Goal: Information Seeking & Learning: Learn about a topic

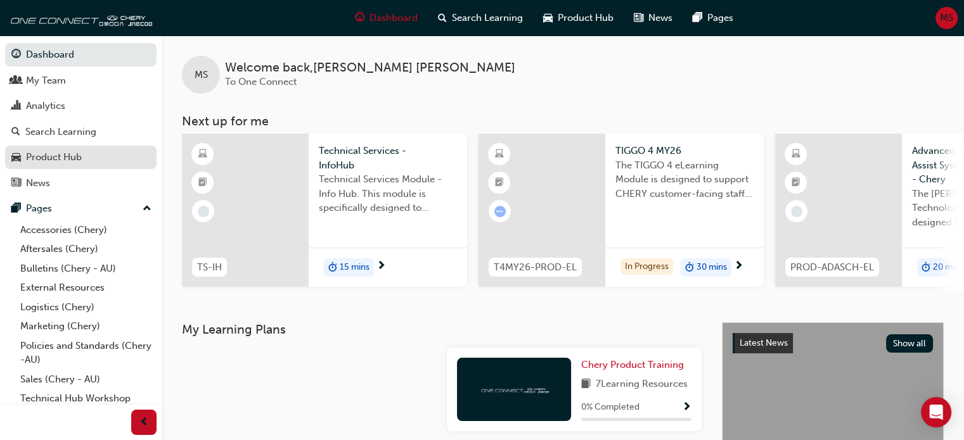
scroll to position [58, 0]
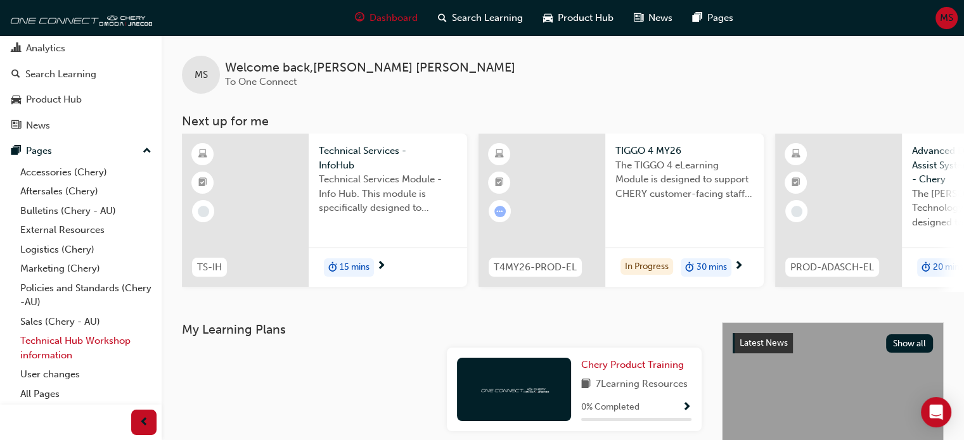
click at [101, 340] on link "Technical Hub Workshop information" at bounding box center [85, 348] width 141 height 34
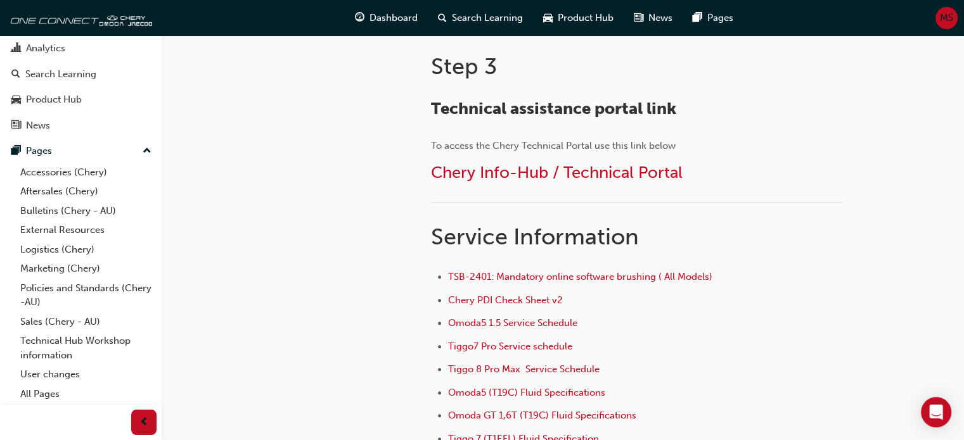
scroll to position [697, 0]
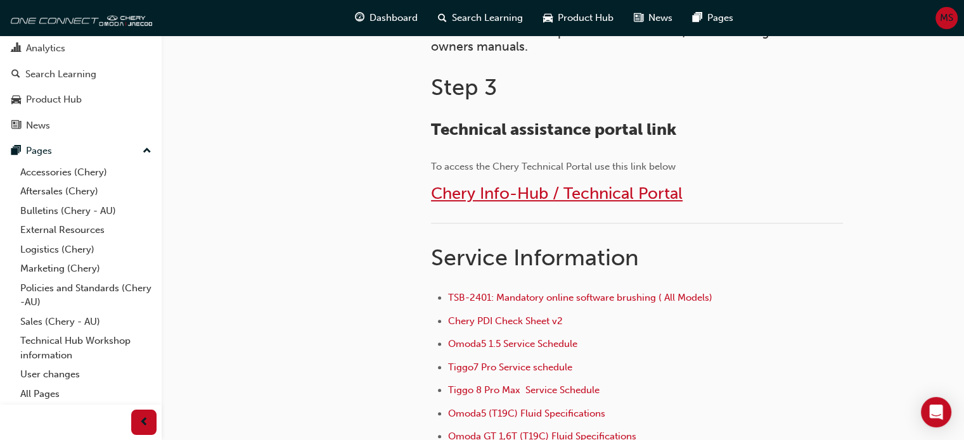
click at [544, 192] on span "Chery Info-Hub / Technical Portal" at bounding box center [557, 194] width 252 height 20
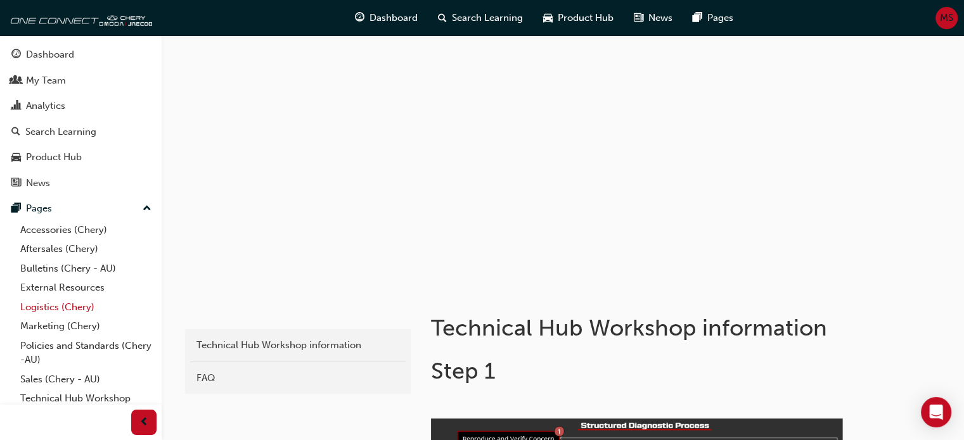
scroll to position [58, 0]
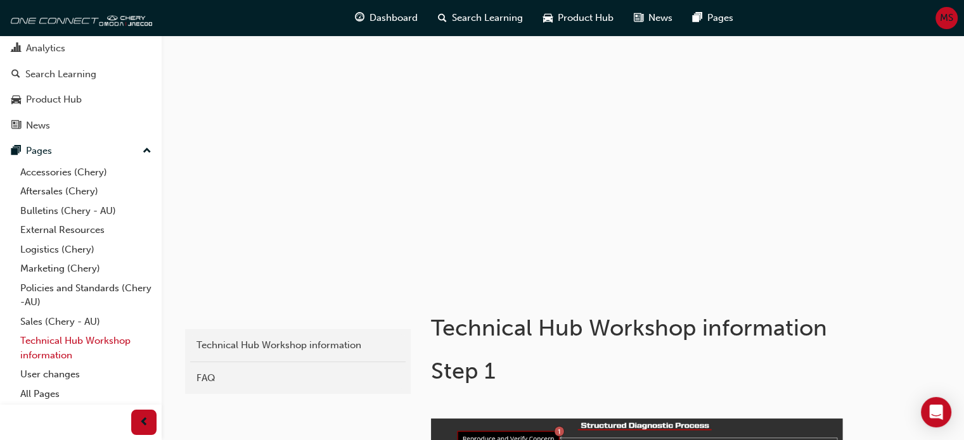
click at [48, 342] on link "Technical Hub Workshop information" at bounding box center [85, 348] width 141 height 34
